Goal: Navigation & Orientation: Find specific page/section

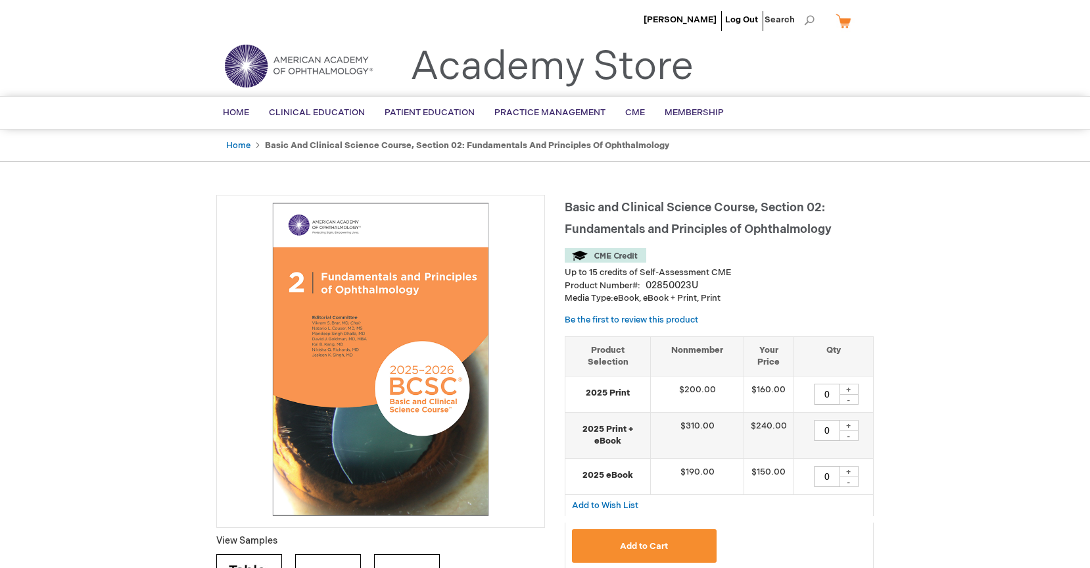
scroll to position [-1, 1]
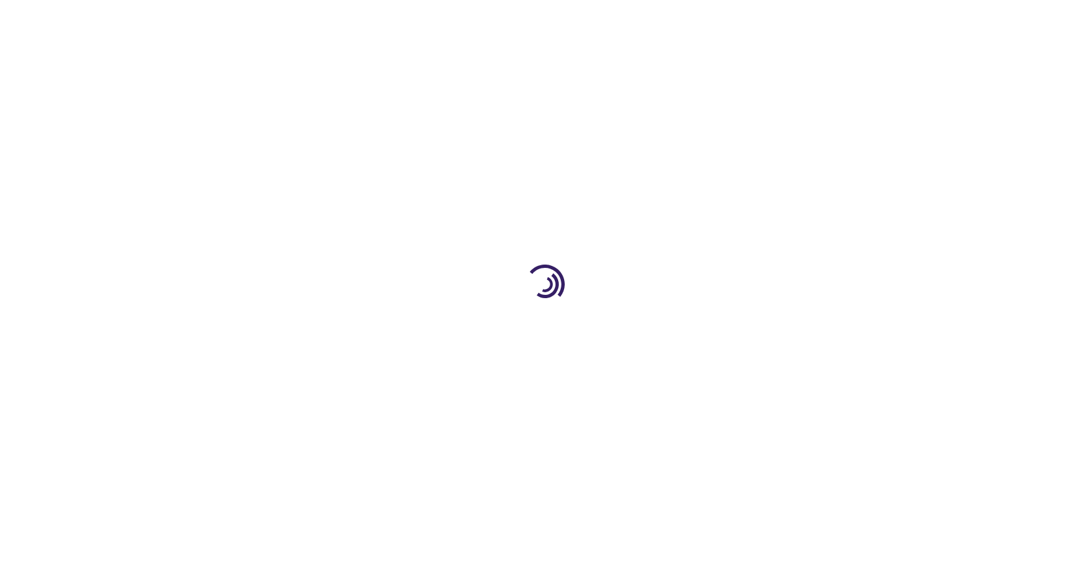
type input "0"
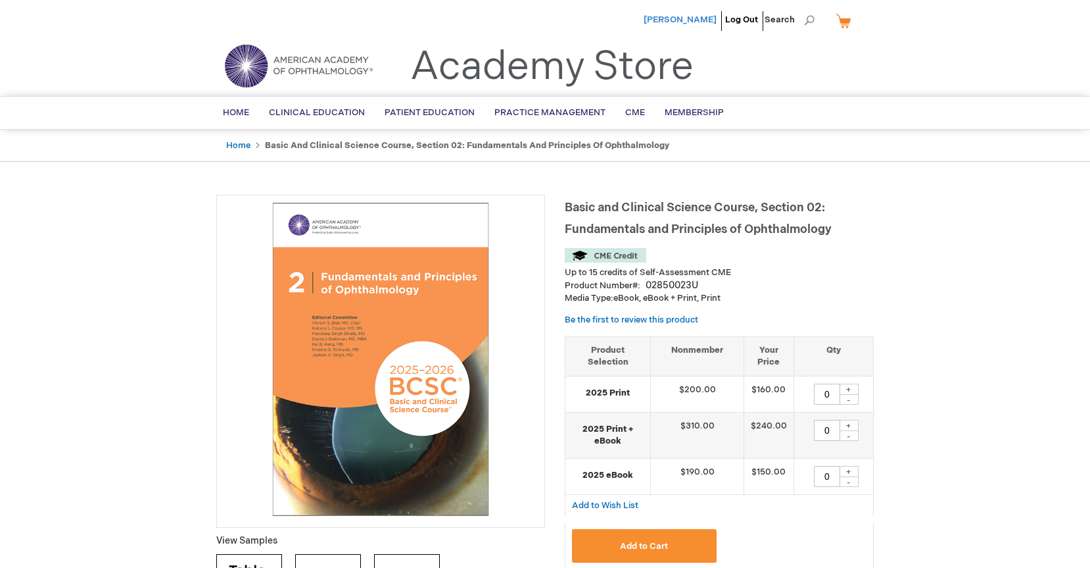
click at [644, 20] on span "[PERSON_NAME]" at bounding box center [680, 19] width 73 height 11
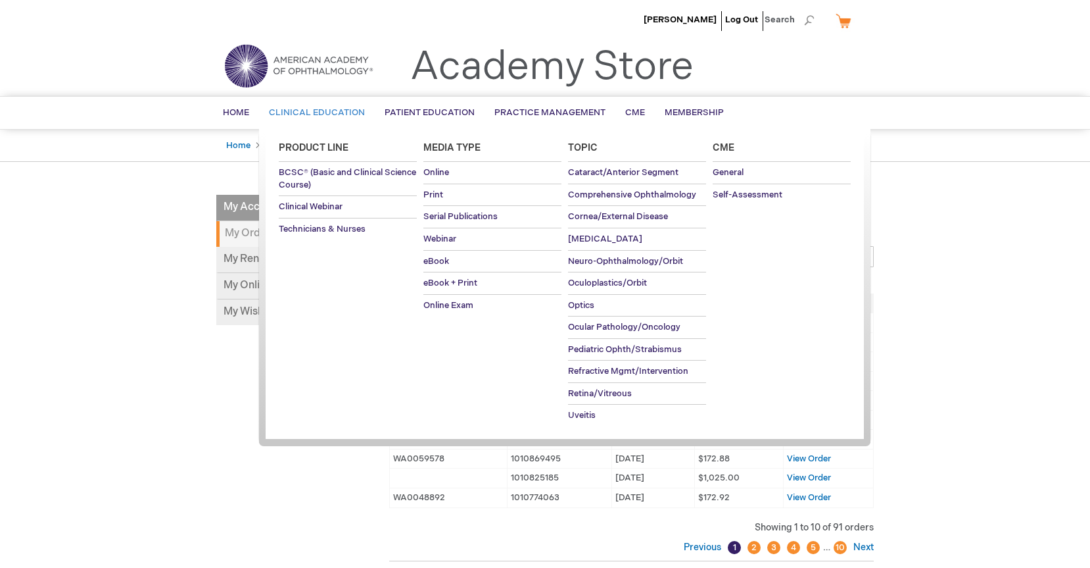
click at [295, 109] on span "Clinical Education" at bounding box center [317, 112] width 96 height 11
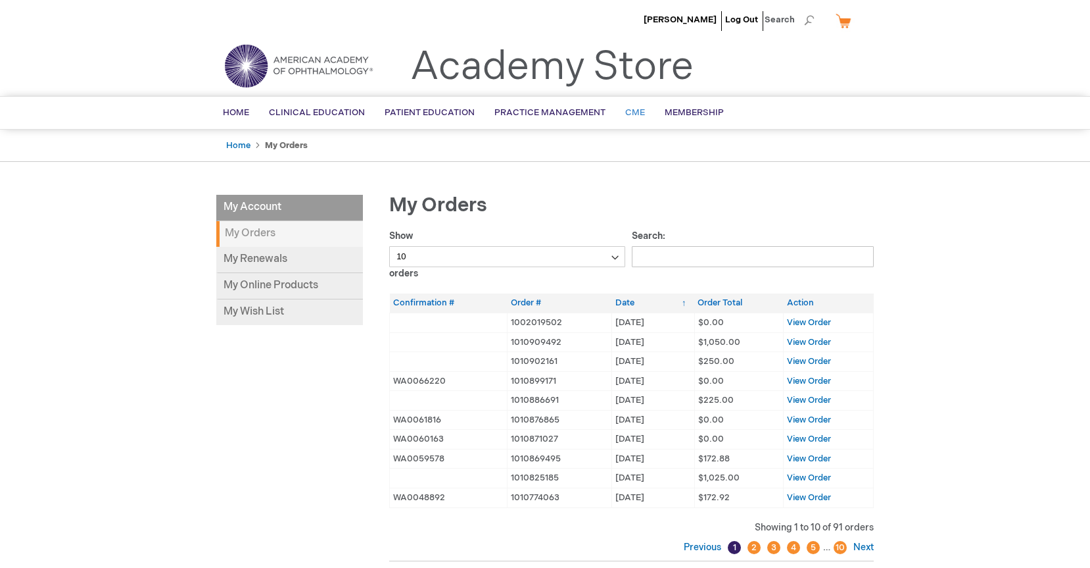
click at [631, 112] on span "CME" at bounding box center [635, 112] width 20 height 11
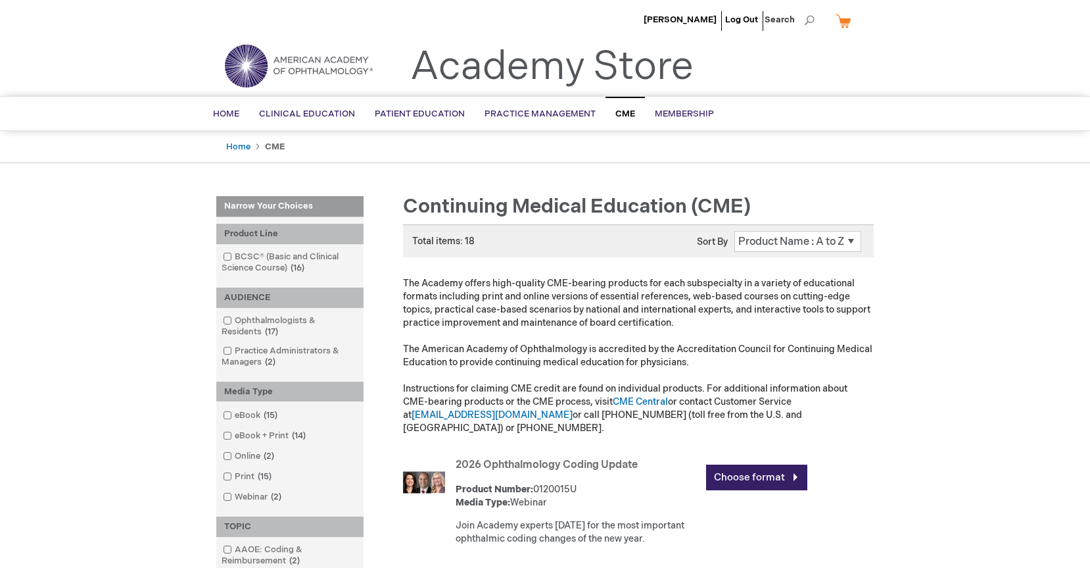
scroll to position [2, 0]
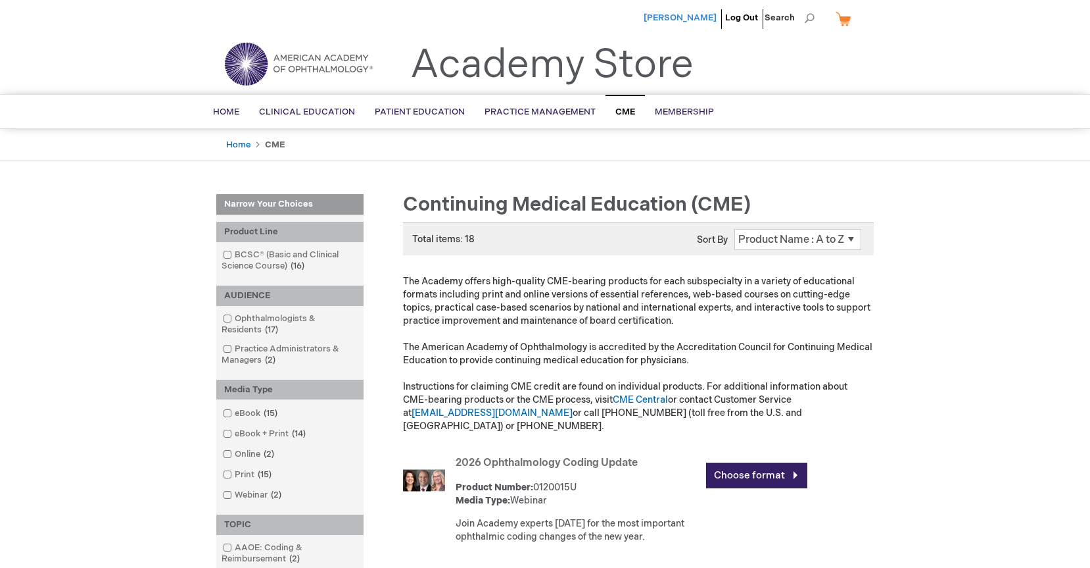
click at [677, 17] on span "[PERSON_NAME]" at bounding box center [680, 17] width 73 height 11
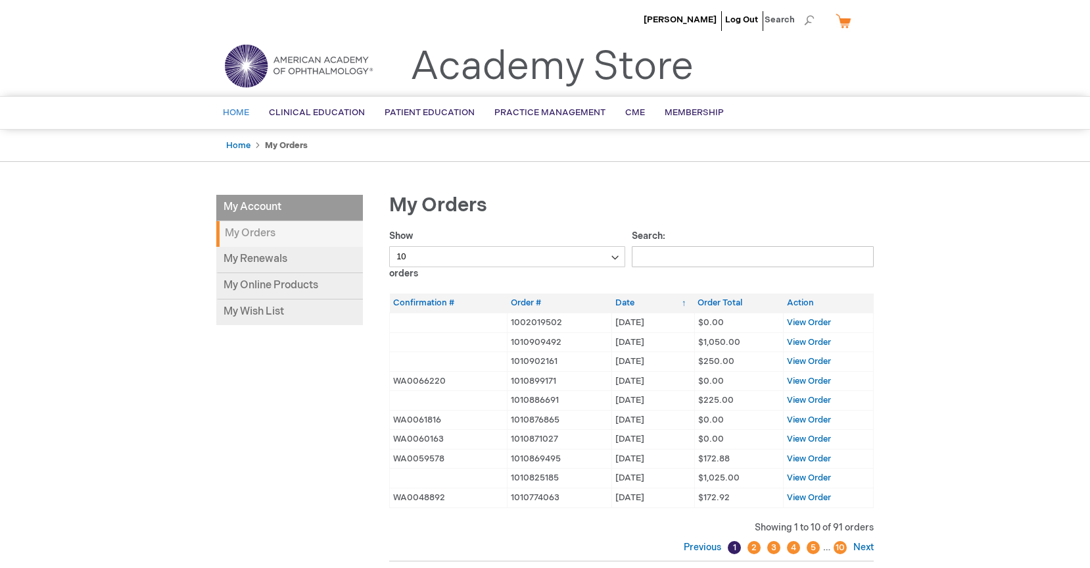
click at [231, 114] on span "Home" at bounding box center [236, 112] width 26 height 11
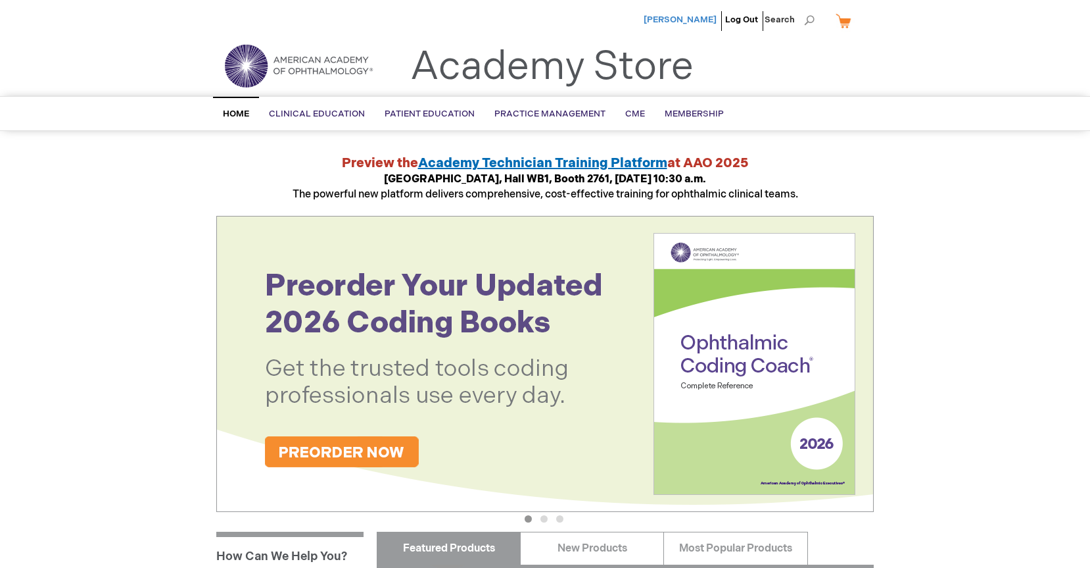
click at [695, 19] on span "[PERSON_NAME]" at bounding box center [680, 19] width 73 height 11
